Goal: Task Accomplishment & Management: Use online tool/utility

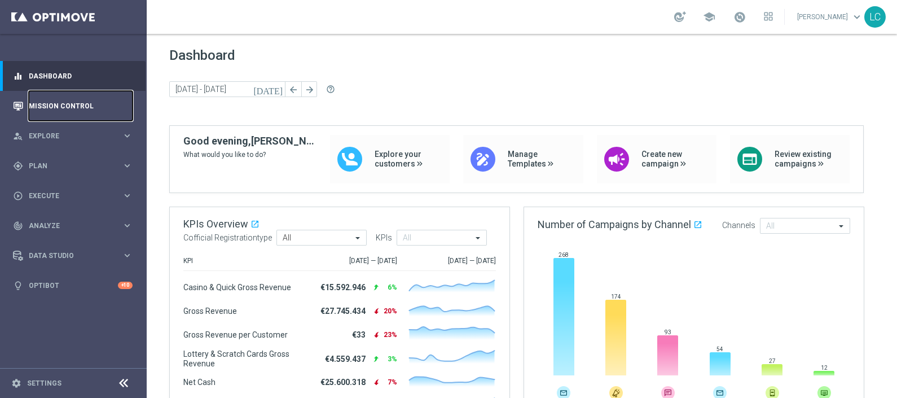
click at [40, 102] on link "Mission Control" at bounding box center [81, 106] width 104 height 30
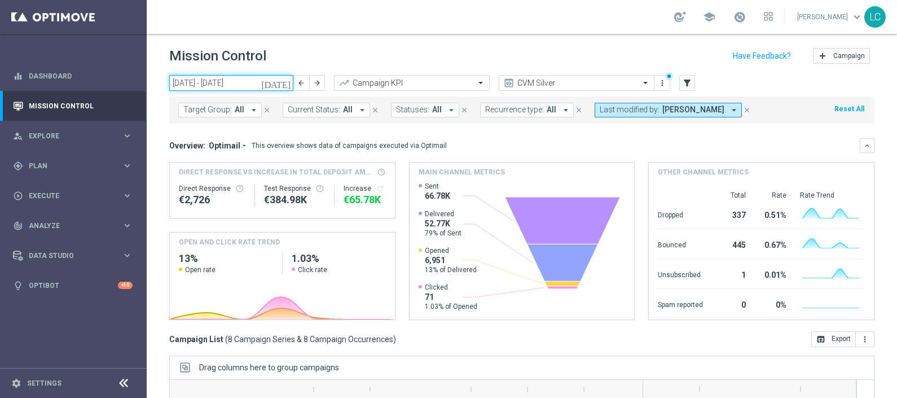
click at [213, 90] on input "[DATE] - [DATE]" at bounding box center [231, 83] width 124 height 16
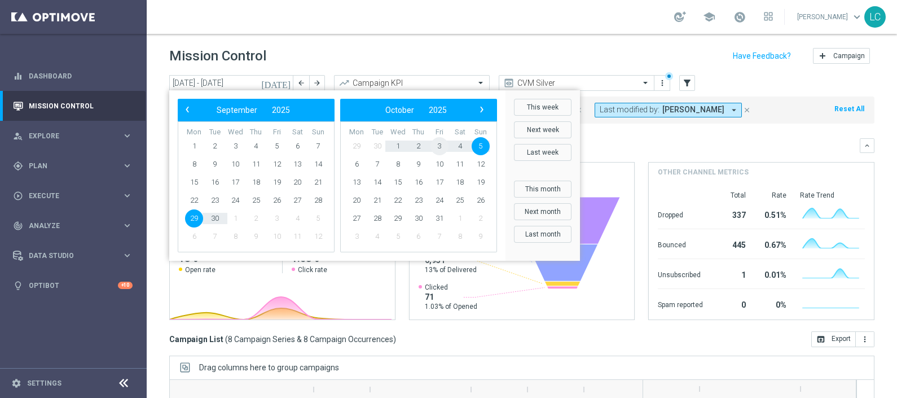
click at [437, 152] on span "3" at bounding box center [440, 146] width 18 height 18
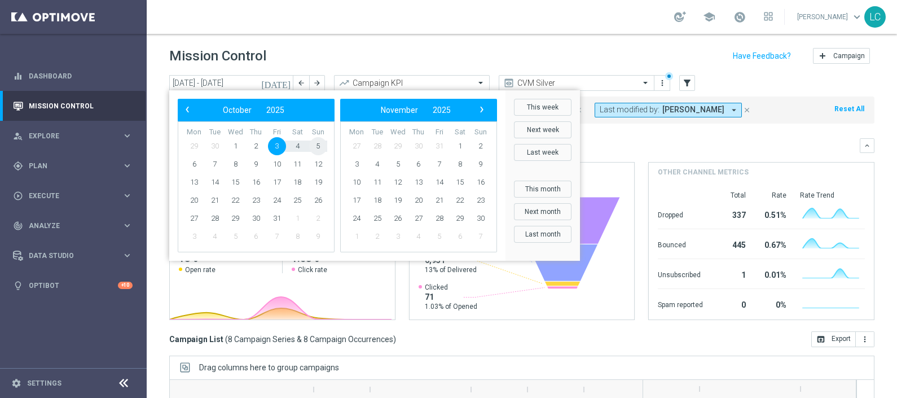
click at [320, 143] on span "5" at bounding box center [318, 146] width 18 height 18
type input "[DATE] - [DATE]"
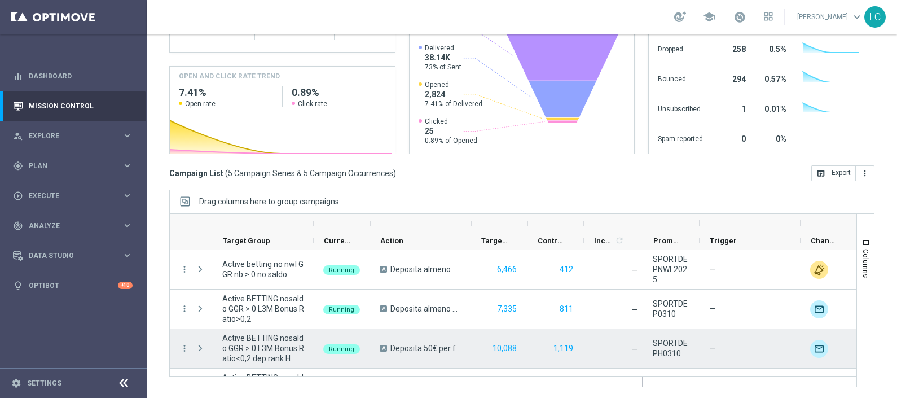
scroll to position [71, 0]
